Goal: Transaction & Acquisition: Purchase product/service

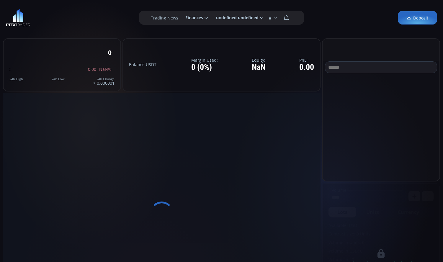
scroll to position [295, 0]
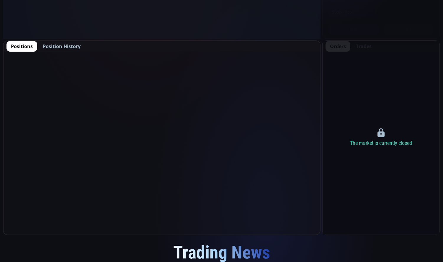
click at [58, 44] on span "Position History" at bounding box center [62, 46] width 38 height 7
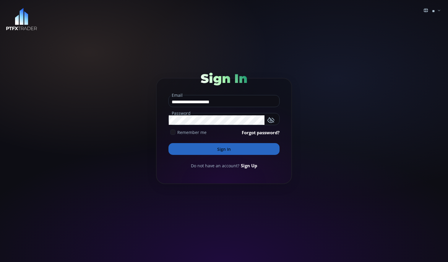
click at [229, 147] on button "Sign In" at bounding box center [223, 149] width 111 height 12
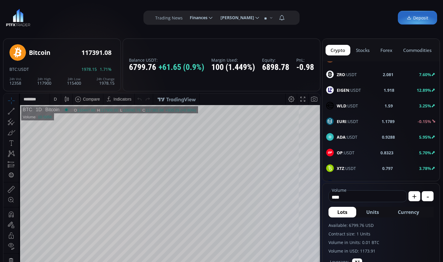
scroll to position [335, 0]
click at [354, 94] on div "EIGEN :USDT" at bounding box center [343, 91] width 35 height 8
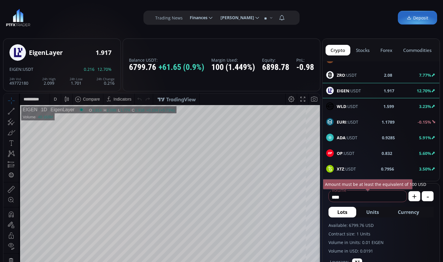
click at [379, 200] on input "****" at bounding box center [366, 197] width 75 height 9
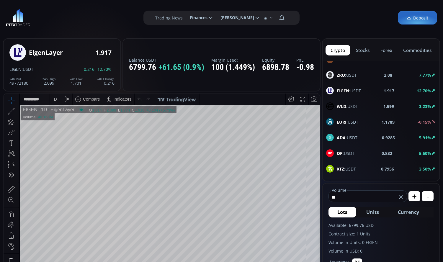
type input "*"
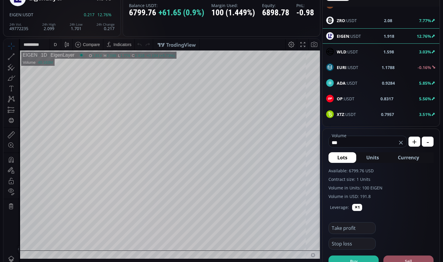
scroll to position [59, 0]
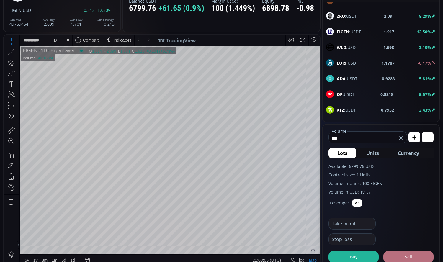
type input "***"
click at [405, 257] on button "Sell" at bounding box center [409, 257] width 50 height 12
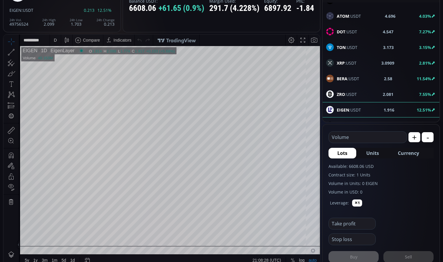
scroll to position [246, 0]
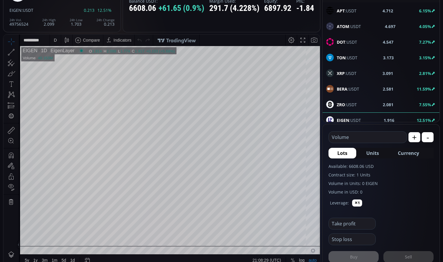
click at [374, 90] on div "BERA :USDT 2.581 11.59%" at bounding box center [381, 89] width 110 height 8
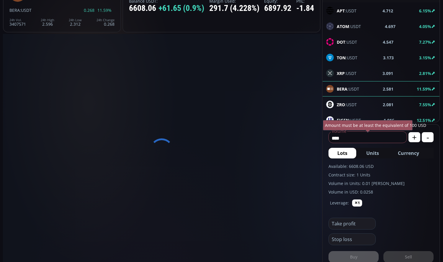
click at [376, 138] on input "****" at bounding box center [366, 137] width 75 height 9
type input "*"
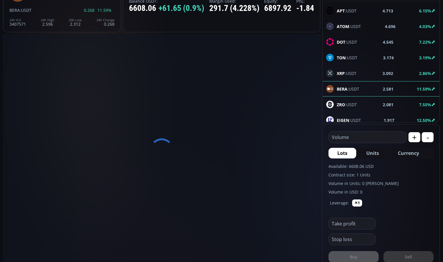
scroll to position [82, 0]
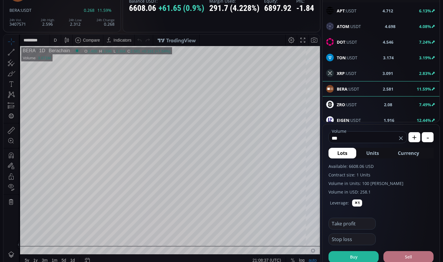
type input "***"
click at [414, 255] on button "Sell" at bounding box center [409, 257] width 50 height 12
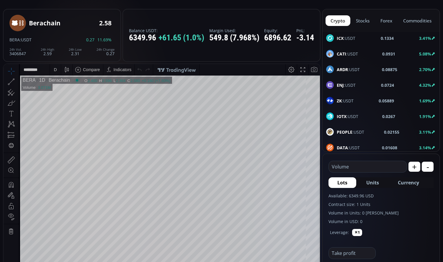
scroll to position [689, 0]
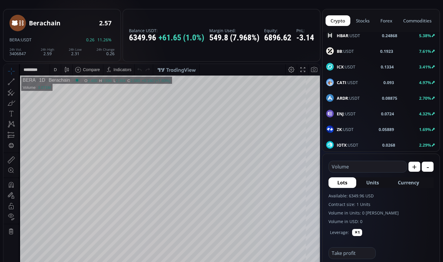
click at [353, 53] on span "BB :USDT" at bounding box center [345, 51] width 17 height 6
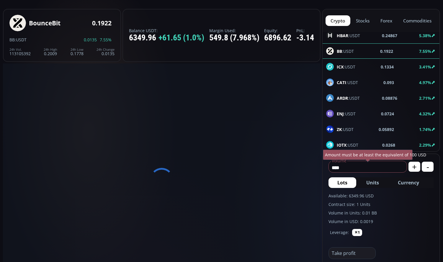
click at [383, 170] on input "****" at bounding box center [366, 167] width 75 height 9
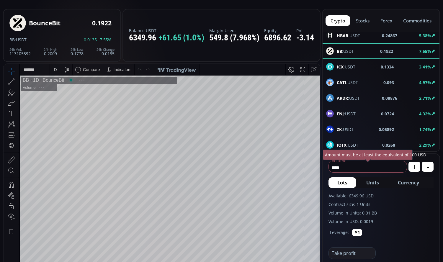
scroll to position [82, 0]
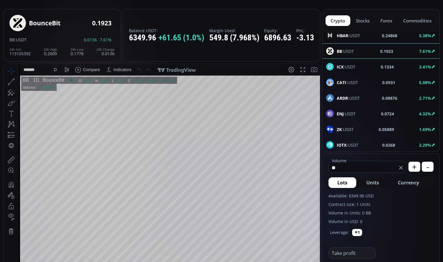
type input "*"
type input "***"
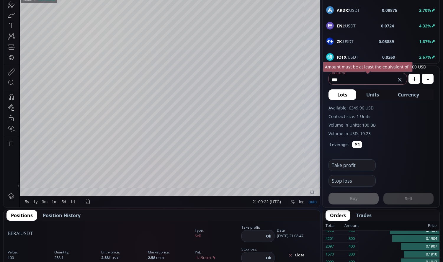
scroll to position [118, 0]
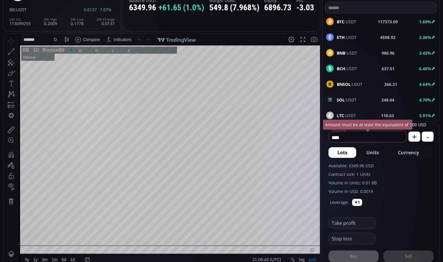
scroll to position [59, 0]
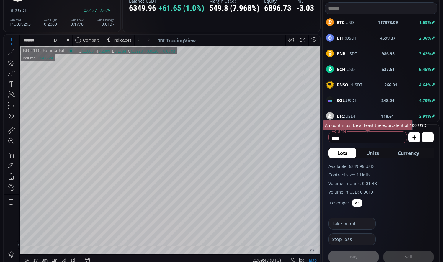
click at [354, 141] on input "****" at bounding box center [366, 137] width 75 height 9
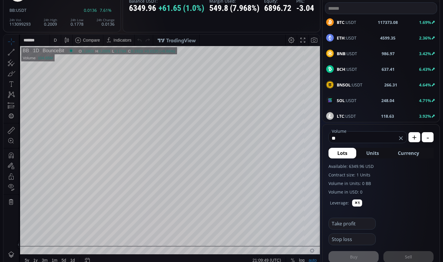
type input "*"
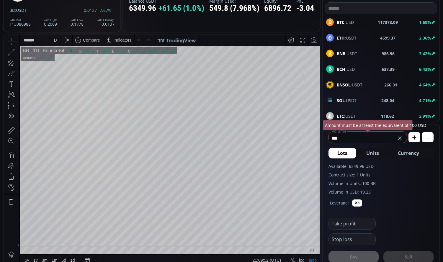
type input "***"
click at [437, 189] on form "*** Volume USD Amount must be at least the equivalent of 100 USD + - Lots Units…" at bounding box center [381, 195] width 117 height 141
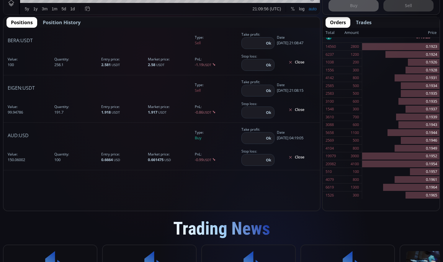
scroll to position [325, 0]
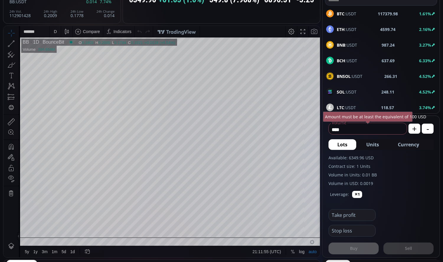
scroll to position [66, 0]
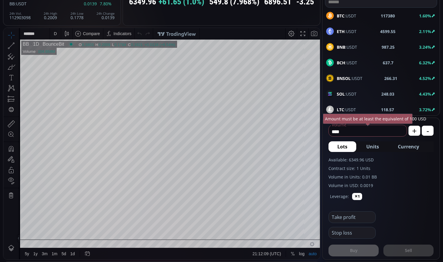
click at [55, 38] on div "D" at bounding box center [55, 33] width 5 height 11
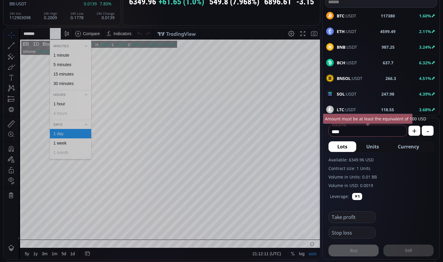
click at [59, 55] on div "1 minute" at bounding box center [61, 55] width 16 height 5
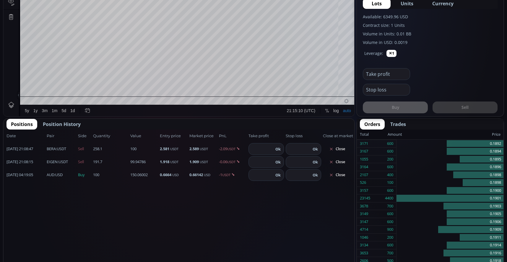
scroll to position [0, 0]
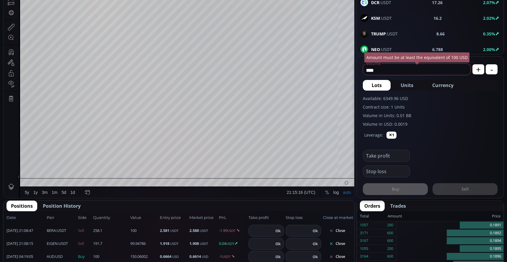
scroll to position [177, 0]
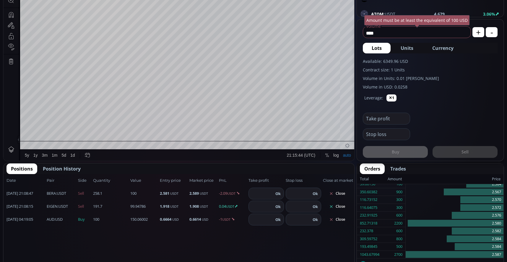
scroll to position [207, 0]
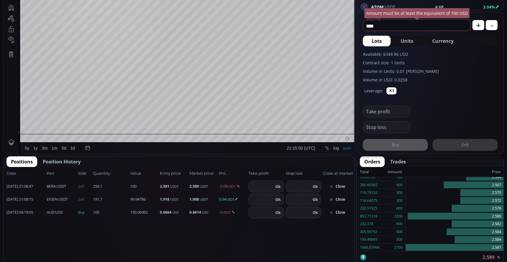
click at [398, 26] on input "****" at bounding box center [415, 25] width 105 height 9
type input "*"
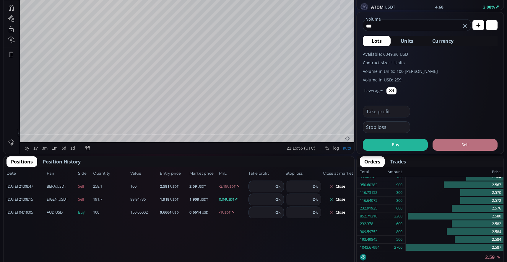
type input "***"
click at [463, 144] on button "Sell" at bounding box center [464, 145] width 65 height 12
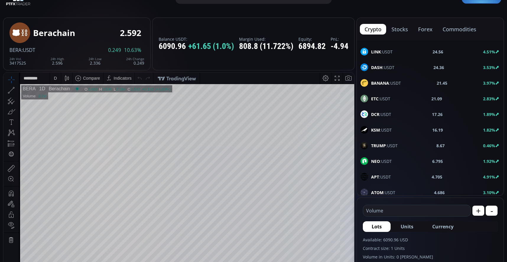
scroll to position [0, 0]
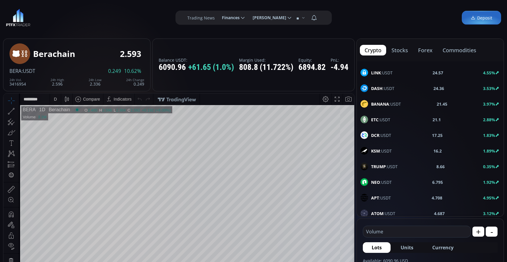
click at [54, 101] on div "D" at bounding box center [55, 99] width 5 height 11
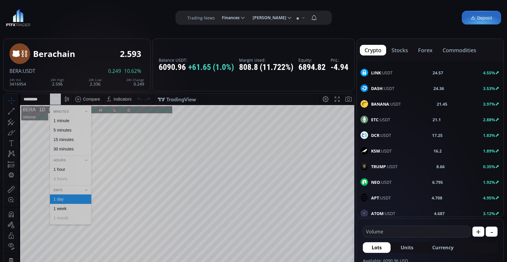
click at [67, 120] on div "1 minute" at bounding box center [61, 120] width 16 height 5
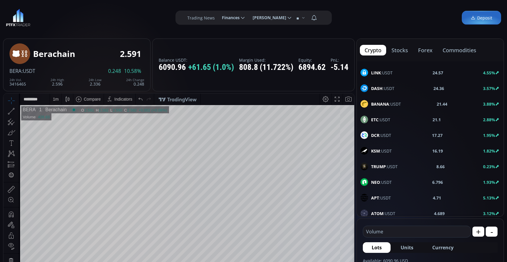
click at [400, 232] on input "text" at bounding box center [415, 231] width 105 height 11
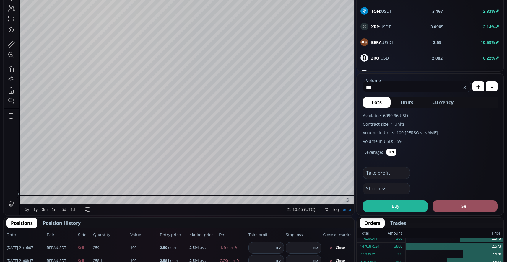
scroll to position [148, 0]
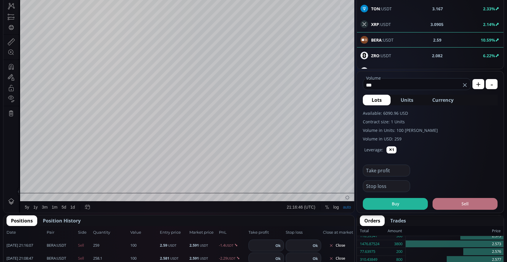
type input "***"
click at [465, 203] on button "Sell" at bounding box center [464, 204] width 65 height 12
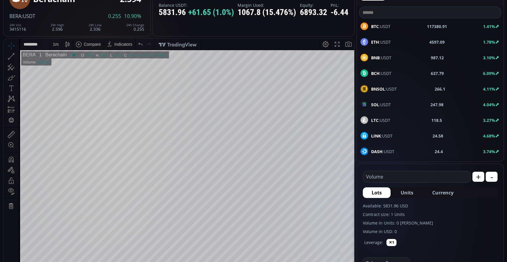
scroll to position [0, 0]
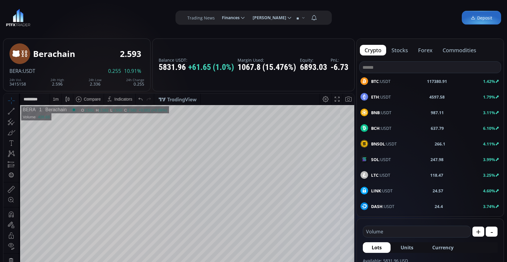
click at [457, 50] on button "commodities" at bounding box center [459, 50] width 43 height 11
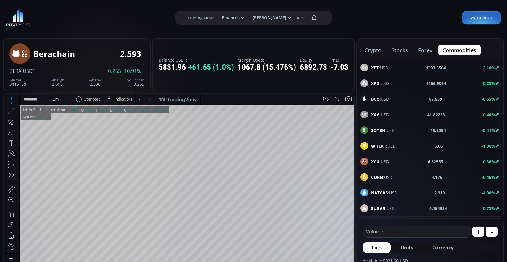
scroll to position [30, 0]
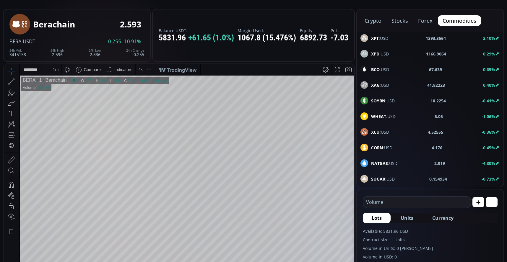
click at [386, 162] on b "NATGAS" at bounding box center [379, 164] width 17 height 6
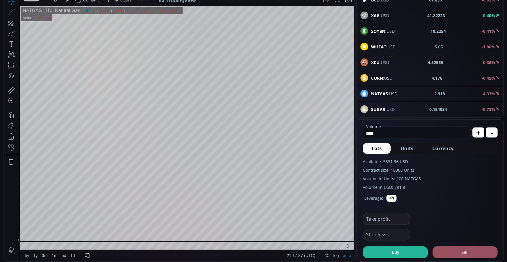
scroll to position [118, 0]
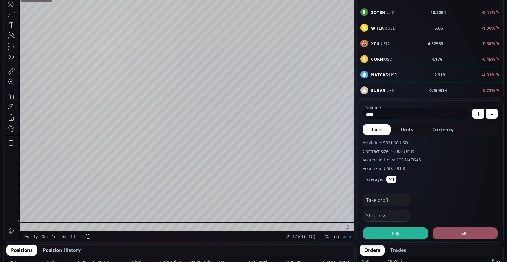
click at [426, 115] on input "****" at bounding box center [415, 114] width 105 height 9
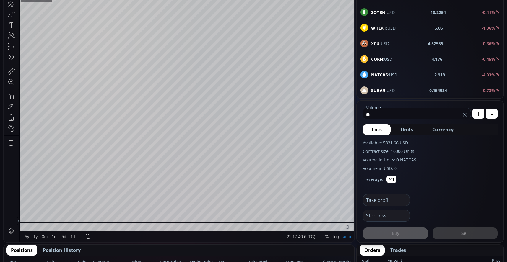
type input "*"
click at [439, 155] on div "Available: 5831.96 USD Contract size: 10000 Units Volume in Units: 1000000 NATG…" at bounding box center [430, 156] width 135 height 32
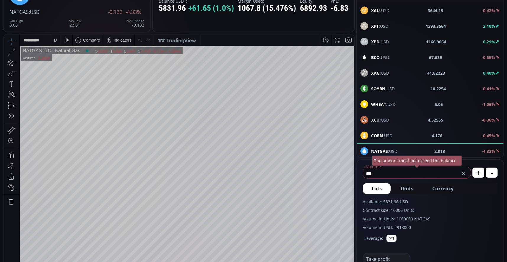
scroll to position [30, 0]
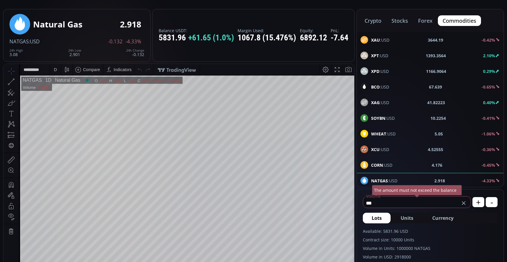
click at [385, 55] on span "XPT :USD" at bounding box center [379, 56] width 17 height 6
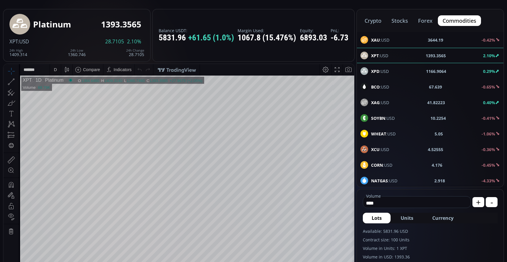
click at [57, 69] on div "D" at bounding box center [55, 69] width 5 height 11
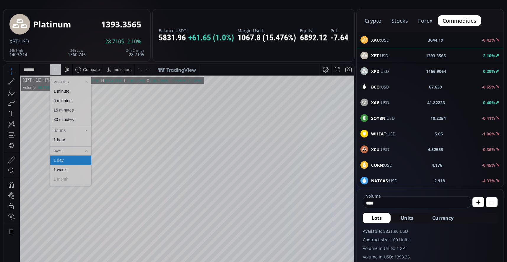
click at [62, 168] on div "1 week" at bounding box center [59, 169] width 13 height 5
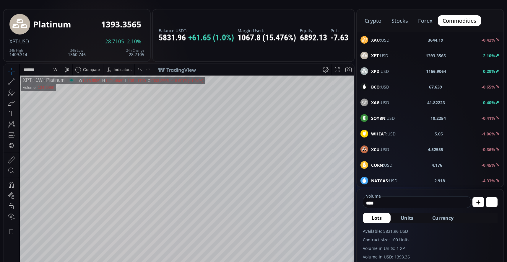
click at [54, 71] on div "W" at bounding box center [55, 69] width 4 height 5
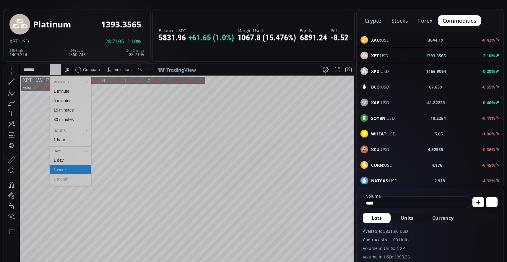
click at [61, 121] on div "30 minutes" at bounding box center [63, 119] width 20 height 5
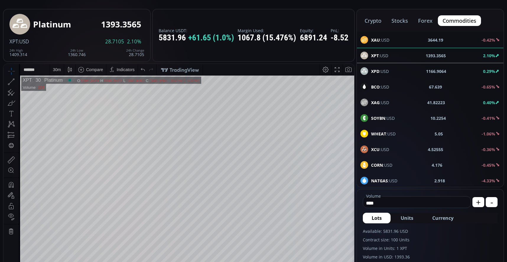
click at [427, 203] on input "****" at bounding box center [415, 202] width 105 height 9
type input "*"
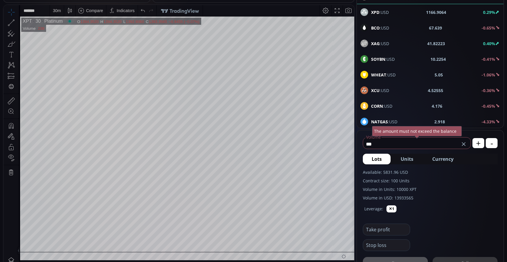
scroll to position [118, 0]
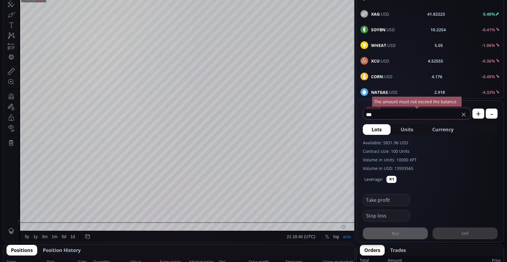
click at [460, 196] on div "Take profit" at bounding box center [430, 198] width 135 height 16
click at [469, 229] on div "Buy Sell" at bounding box center [430, 231] width 135 height 18
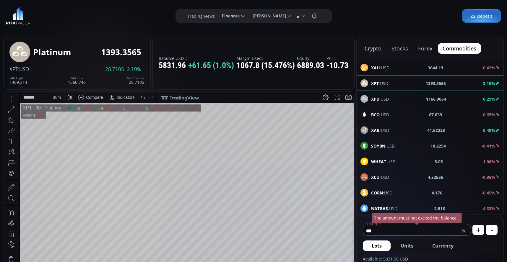
scroll to position [0, 0]
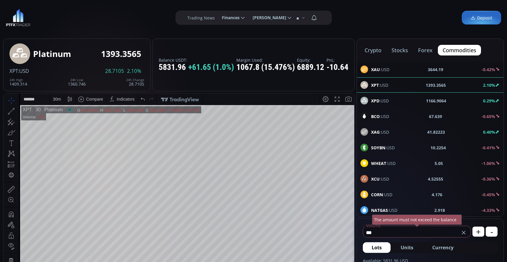
click at [374, 53] on button "crypto" at bounding box center [373, 50] width 26 height 11
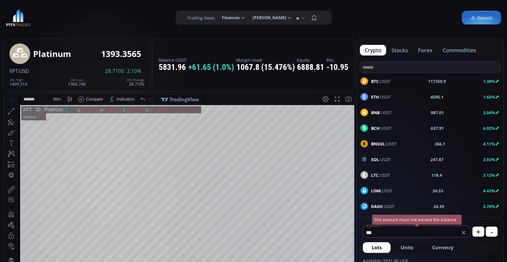
click at [386, 81] on span "BTC :USDT" at bounding box center [380, 81] width 19 height 6
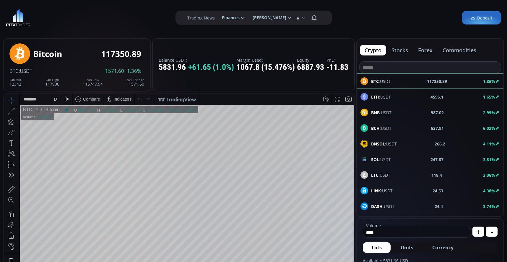
click at [388, 96] on span "ETH :USDT" at bounding box center [381, 97] width 20 height 6
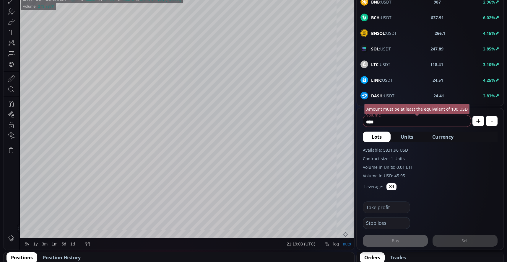
scroll to position [89, 0]
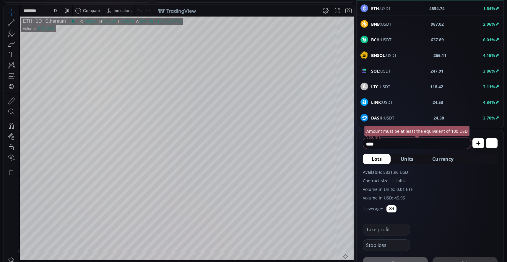
click at [386, 69] on span "SOL :USDT" at bounding box center [381, 71] width 20 height 6
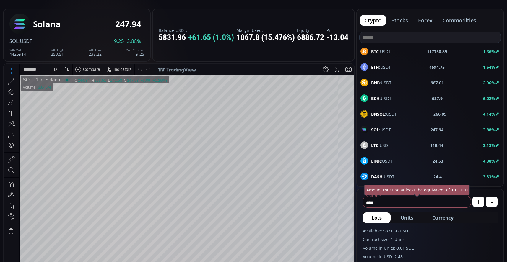
scroll to position [30, 0]
click at [385, 86] on span "BNB :USDT" at bounding box center [381, 83] width 20 height 6
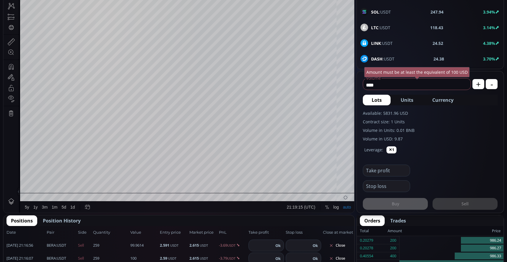
scroll to position [82, 0]
click at [379, 57] on b "DASH" at bounding box center [377, 59] width 12 height 6
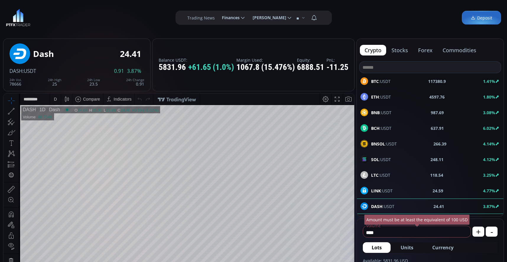
click at [392, 159] on div "SOL :USDT 248.11 4.12%" at bounding box center [429, 160] width 139 height 8
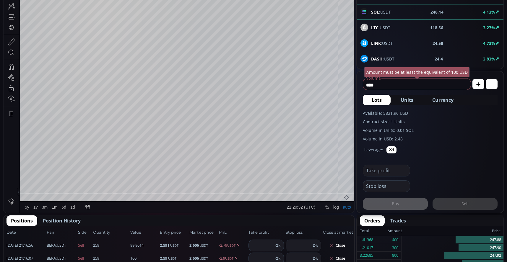
scroll to position [82, 0]
click at [397, 81] on input "****" at bounding box center [415, 84] width 105 height 9
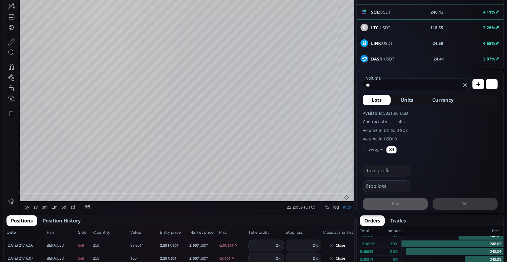
type input "*"
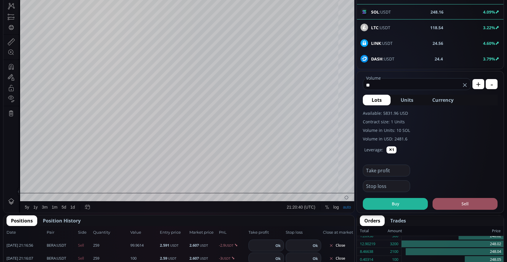
type input "*"
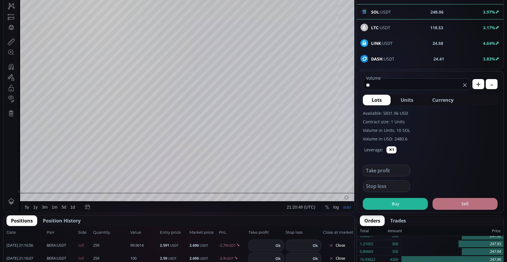
type input "**"
click at [464, 204] on button "Sell" at bounding box center [464, 204] width 65 height 12
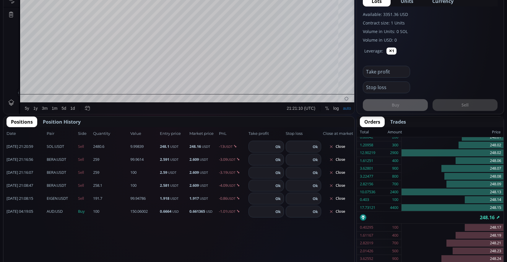
scroll to position [177, 0]
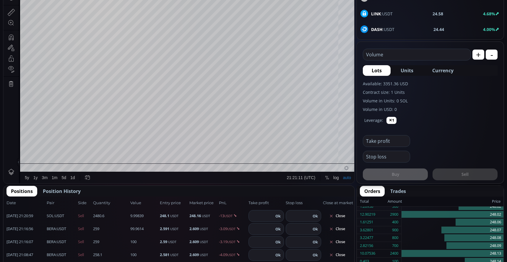
click at [405, 57] on input "text" at bounding box center [415, 54] width 105 height 11
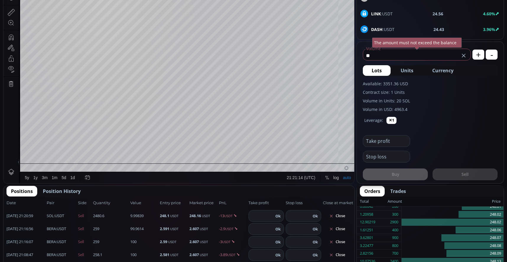
type input "*"
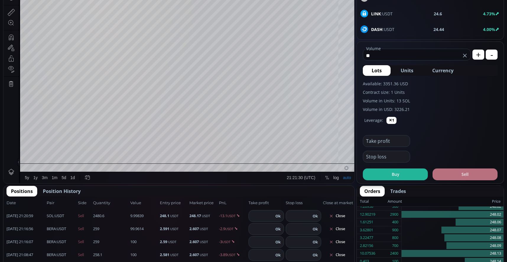
type input "**"
click at [467, 175] on button "Sell" at bounding box center [464, 175] width 65 height 12
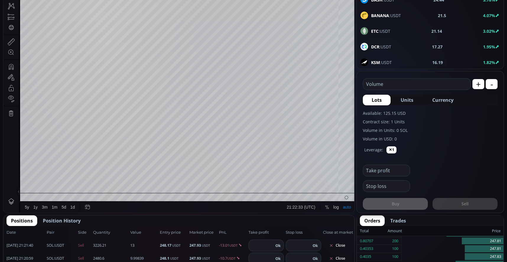
scroll to position [141, 0]
click at [268, 244] on input "number" at bounding box center [261, 245] width 25 height 11
type input "***"
click at [305, 221] on div "Positions Position History" at bounding box center [179, 221] width 351 height 11
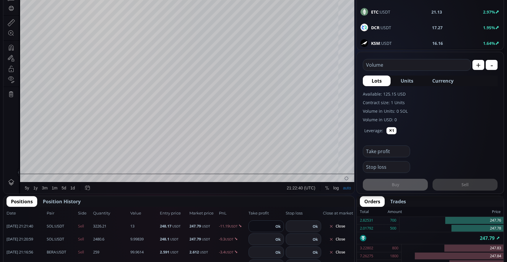
scroll to position [177, 0]
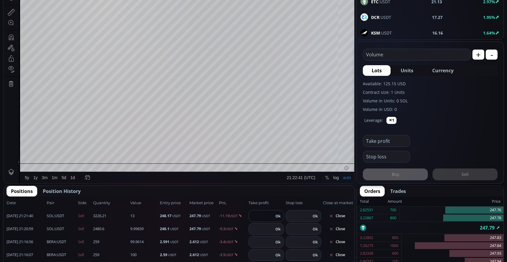
click at [260, 230] on input "number" at bounding box center [261, 229] width 25 height 11
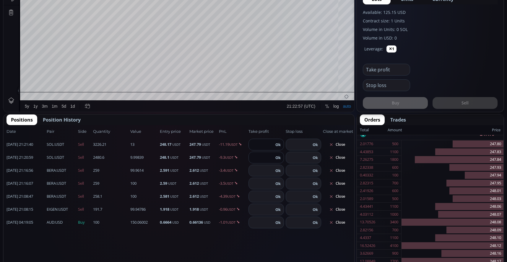
scroll to position [266, 0]
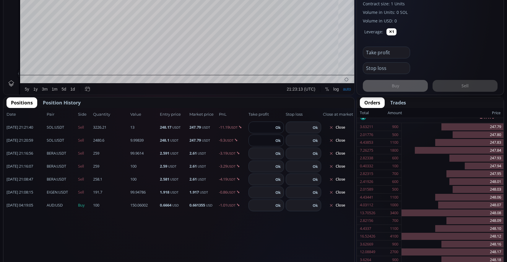
type input "***"
click at [280, 128] on button "Ok" at bounding box center [277, 127] width 9 height 6
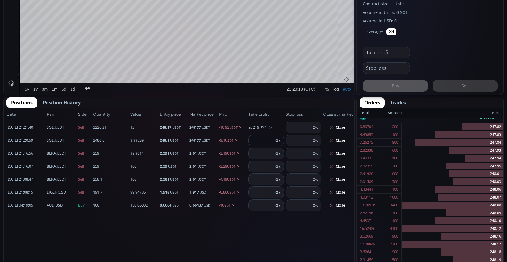
click at [279, 142] on button "Ok" at bounding box center [277, 140] width 9 height 6
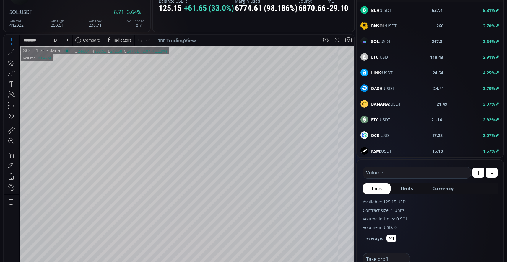
scroll to position [0, 0]
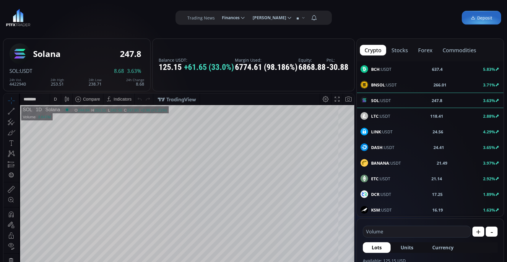
click at [52, 102] on div "D" at bounding box center [55, 99] width 11 height 11
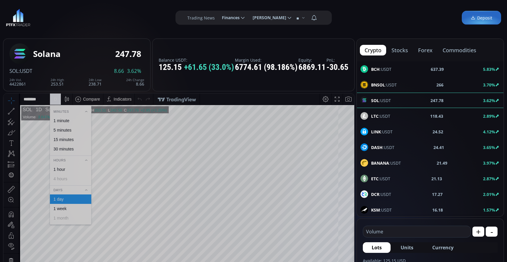
click at [62, 122] on div "1 minute" at bounding box center [61, 120] width 16 height 5
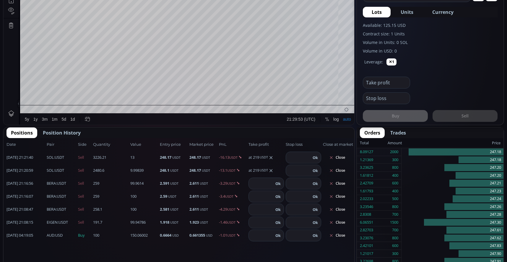
scroll to position [236, 0]
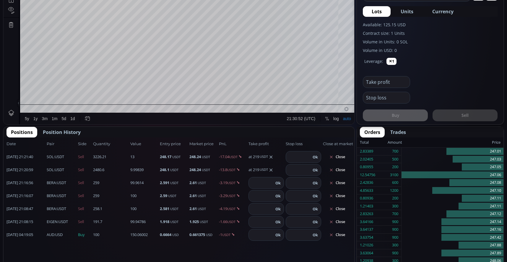
click at [61, 182] on span "[PERSON_NAME] :USDT" at bounding box center [56, 183] width 19 height 6
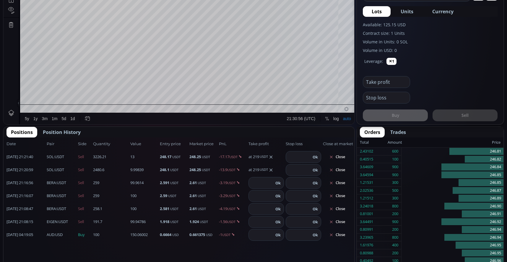
click at [55, 183] on b "BERA" at bounding box center [51, 182] width 9 height 5
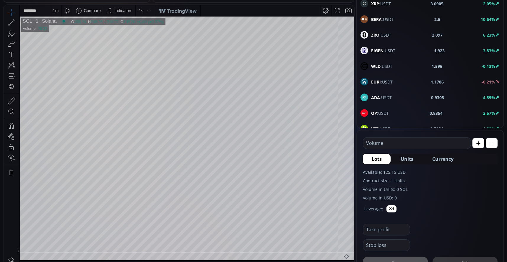
scroll to position [270, 0]
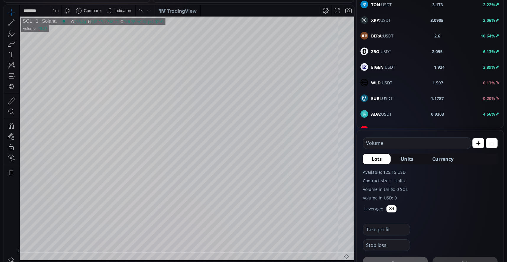
click at [382, 37] on span "[PERSON_NAME] :USDT" at bounding box center [382, 36] width 22 height 6
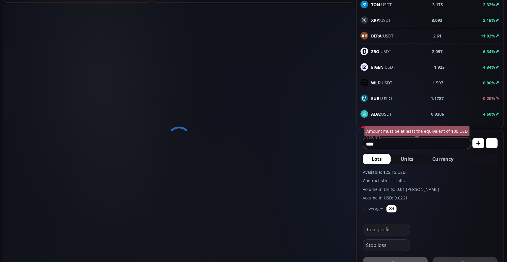
scroll to position [82, 0]
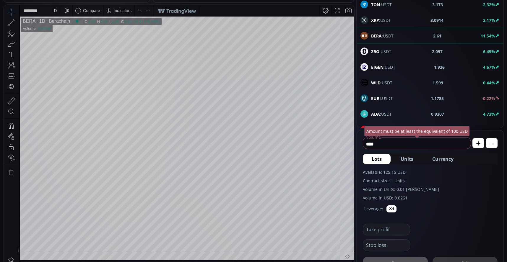
click at [59, 13] on div "D" at bounding box center [55, 10] width 11 height 11
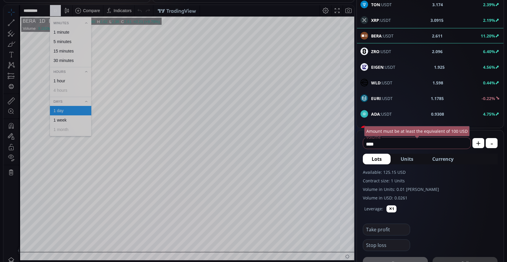
click at [60, 81] on div "1 hour" at bounding box center [59, 81] width 12 height 5
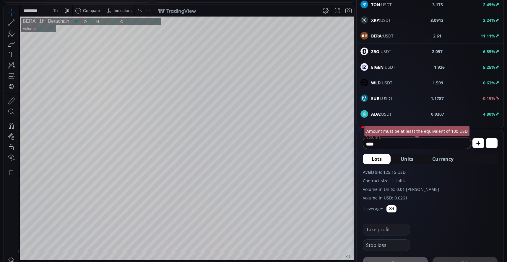
click at [56, 10] on div "1 h" at bounding box center [55, 10] width 5 height 5
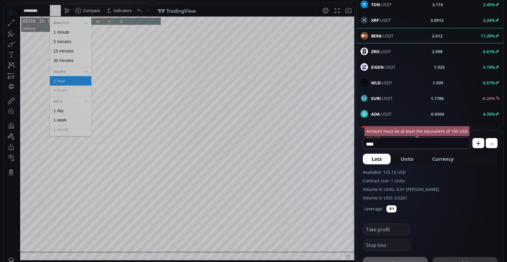
click at [63, 51] on div "15 minutes" at bounding box center [63, 51] width 20 height 5
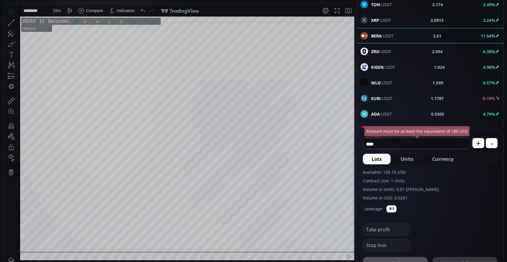
click at [61, 11] on div "15 m" at bounding box center [57, 10] width 14 height 11
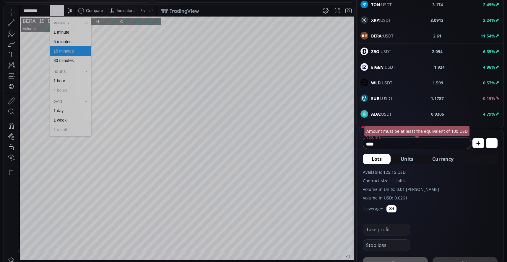
click at [70, 35] on div "1 minute" at bounding box center [70, 31] width 41 height 9
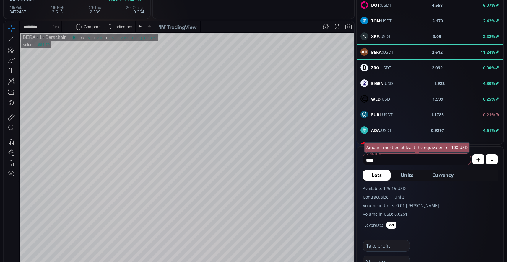
scroll to position [59, 0]
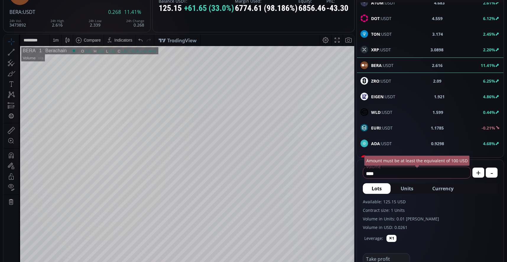
click at [411, 175] on input "****" at bounding box center [415, 173] width 105 height 9
type input "*"
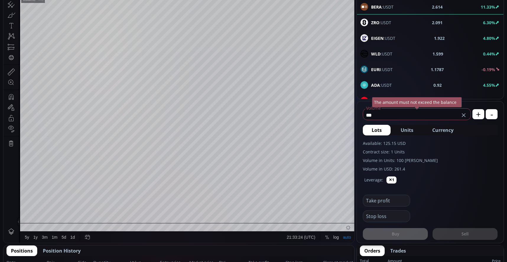
scroll to position [118, 0]
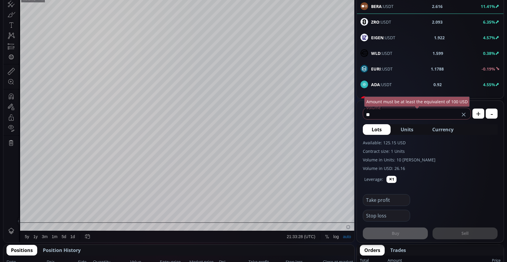
type input "*"
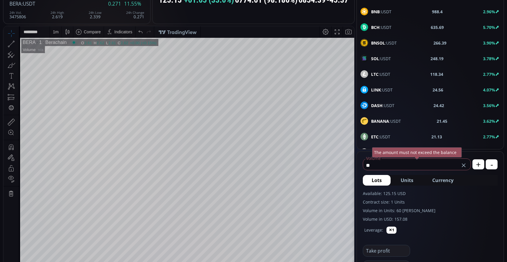
scroll to position [60, 0]
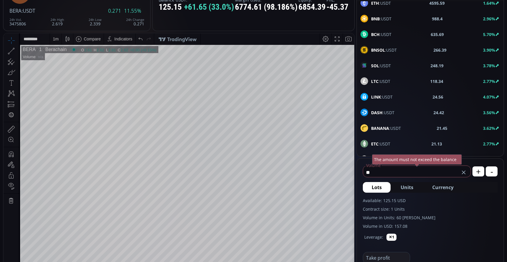
type input "**"
click at [58, 43] on div "1 m" at bounding box center [56, 38] width 6 height 11
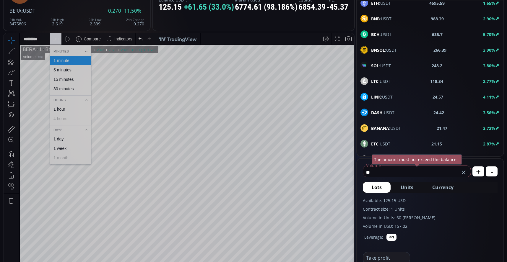
click at [56, 67] on div "5 minutes" at bounding box center [70, 69] width 41 height 9
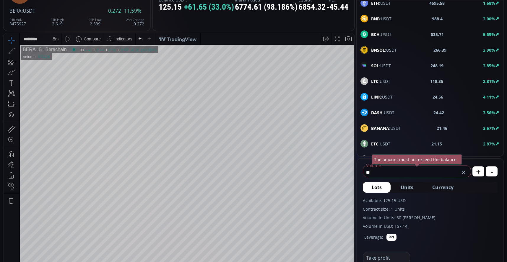
click at [58, 37] on div "5 m" at bounding box center [56, 39] width 6 height 5
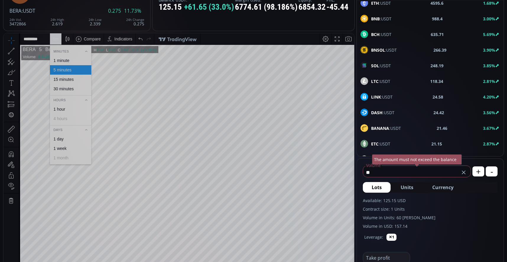
click at [61, 79] on div "15 minutes" at bounding box center [63, 79] width 20 height 5
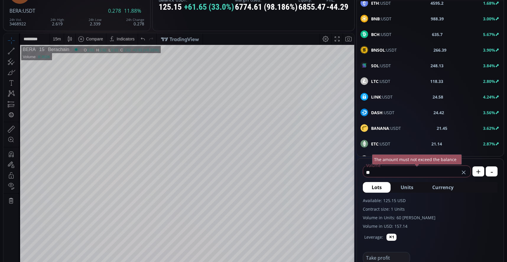
click at [57, 43] on div "15 m" at bounding box center [57, 38] width 8 height 11
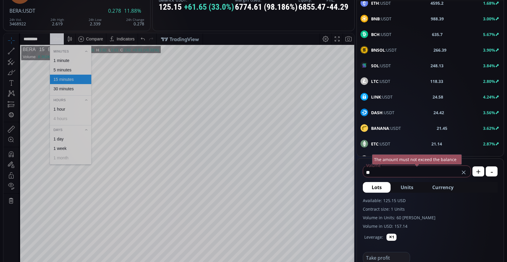
click at [65, 88] on div "30 minutes" at bounding box center [63, 89] width 20 height 5
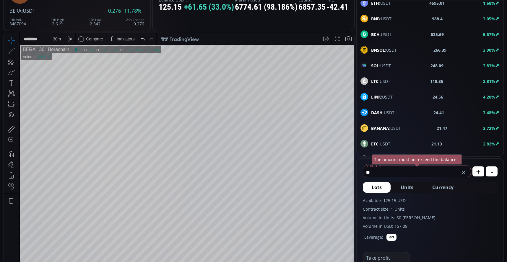
click at [80, 39] on icon at bounding box center [81, 39] width 8 height 8
type input "*******"
click at [226, 156] on icon at bounding box center [227, 156] width 4 height 4
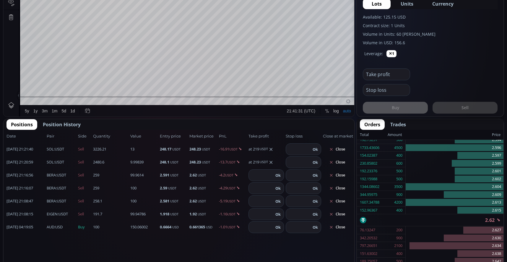
scroll to position [255, 0]
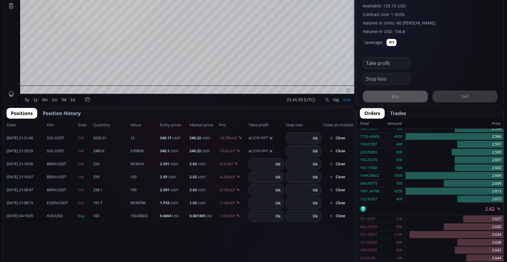
click at [63, 140] on span "SOL :USDT" at bounding box center [55, 138] width 17 height 6
click at [51, 138] on b "SOL" at bounding box center [50, 137] width 7 height 5
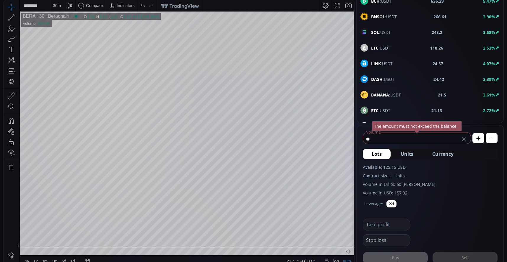
scroll to position [29, 0]
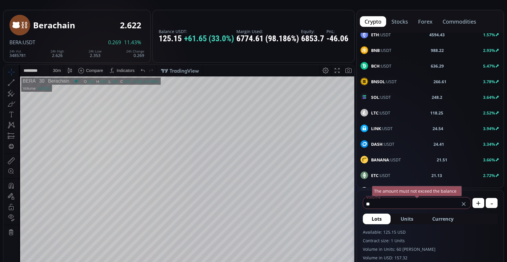
click at [383, 97] on span "SOL :USDT" at bounding box center [381, 97] width 20 height 6
type input "****"
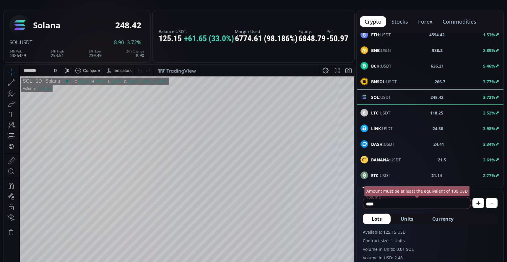
click at [52, 70] on div "D" at bounding box center [55, 70] width 11 height 11
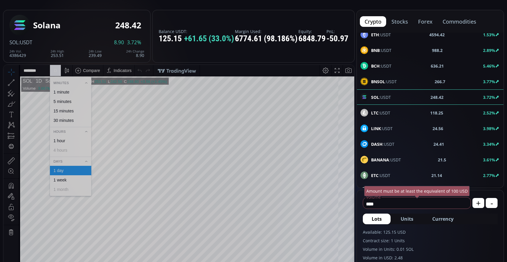
click at [57, 91] on div "1 minute" at bounding box center [61, 92] width 16 height 5
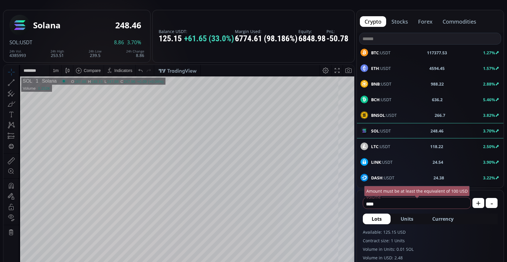
scroll to position [34, 0]
